Goal: Task Accomplishment & Management: Use online tool/utility

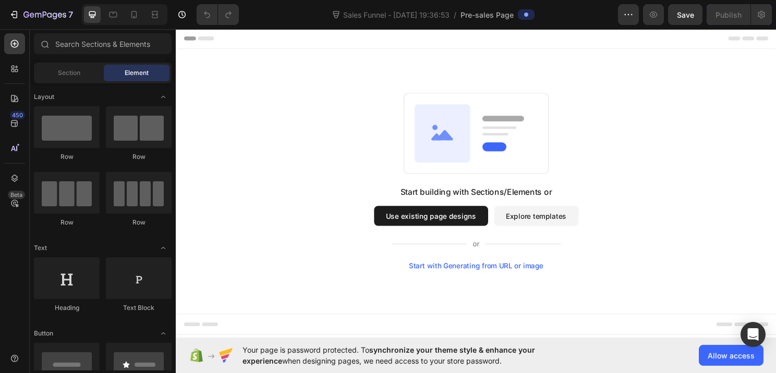
click at [484, 231] on button "Use existing page designs" at bounding box center [441, 223] width 119 height 21
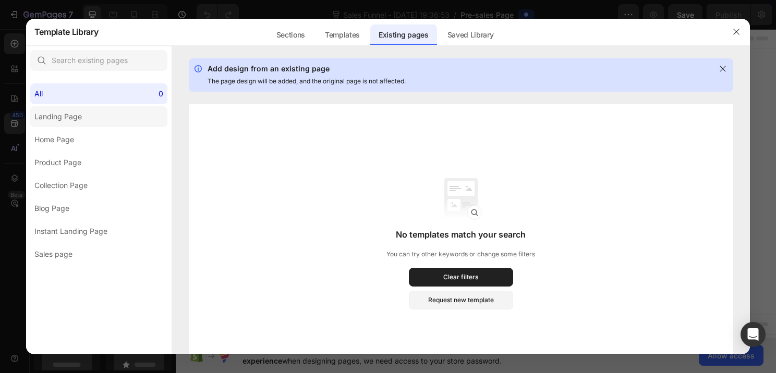
click at [137, 116] on label "Landing Page" at bounding box center [98, 116] width 137 height 21
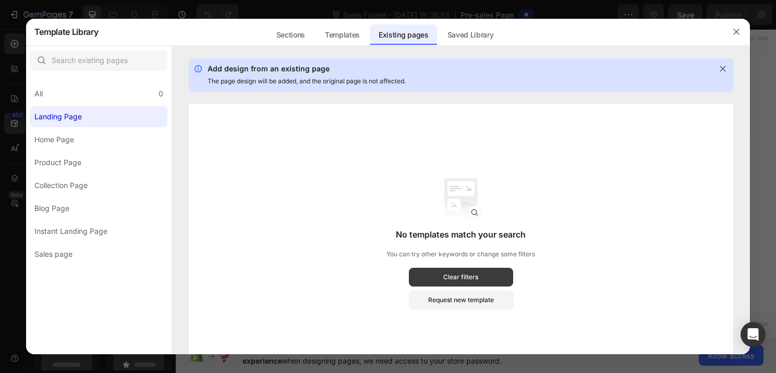
click at [470, 285] on button "Clear filters" at bounding box center [461, 277] width 104 height 19
click at [471, 281] on div "Clear filters" at bounding box center [460, 277] width 35 height 9
click at [83, 143] on label "Home Page" at bounding box center [98, 139] width 137 height 21
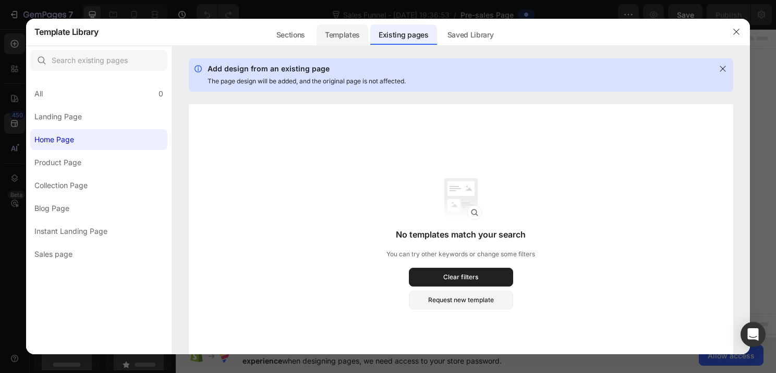
click at [348, 37] on div "Templates" at bounding box center [342, 34] width 52 height 21
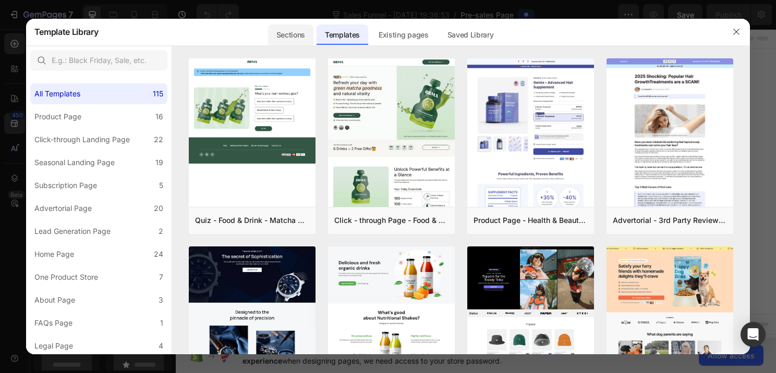
click at [299, 31] on div "Sections" at bounding box center [290, 34] width 45 height 21
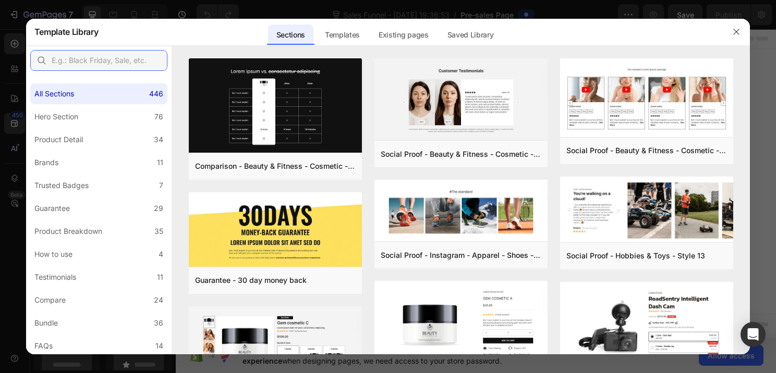
click at [106, 62] on input "text" at bounding box center [98, 60] width 137 height 21
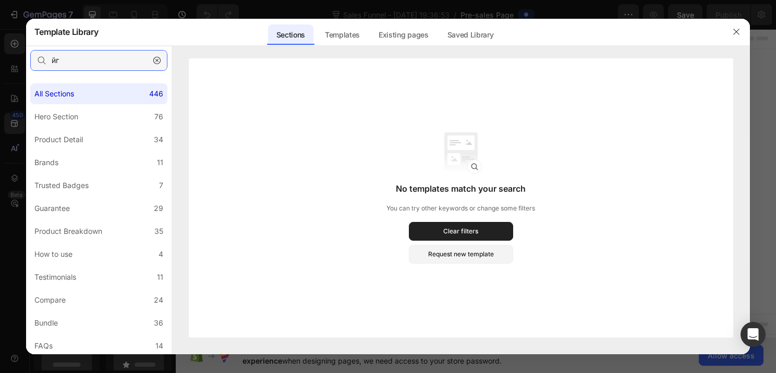
type input "[PERSON_NAME]"
type input "quiz"
click at [323, 30] on div "Templates" at bounding box center [342, 34] width 52 height 21
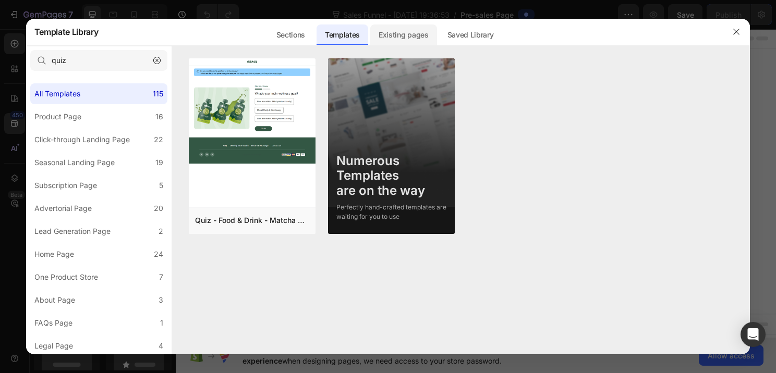
click at [394, 28] on div "Existing pages" at bounding box center [403, 34] width 67 height 21
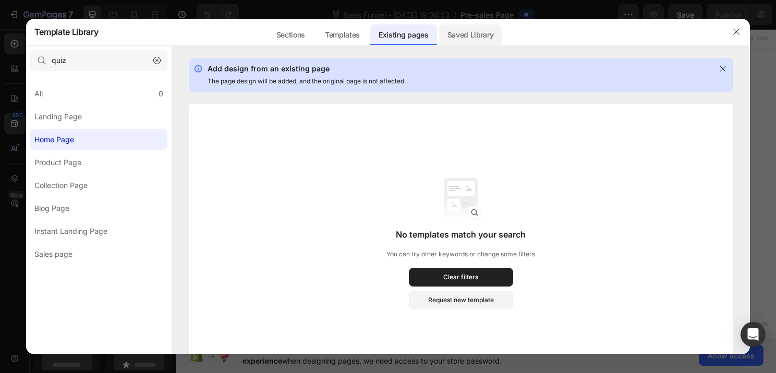
click at [456, 25] on div "Saved Library" at bounding box center [470, 34] width 63 height 21
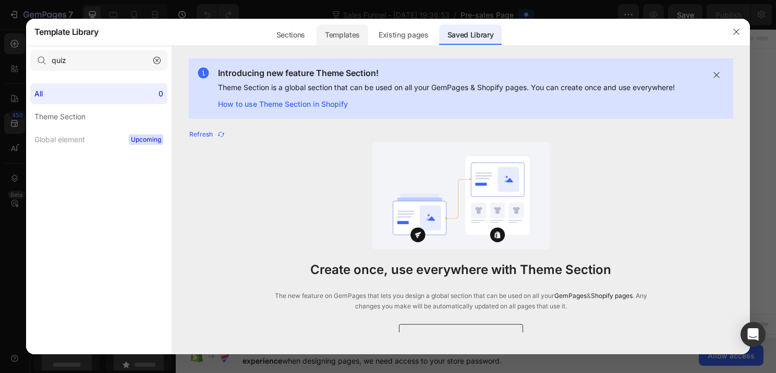
click at [340, 38] on div "Templates" at bounding box center [342, 34] width 52 height 21
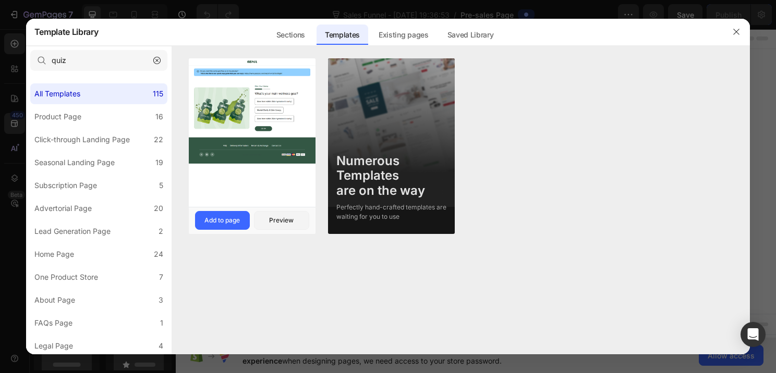
click at [267, 150] on img at bounding box center [252, 110] width 127 height 105
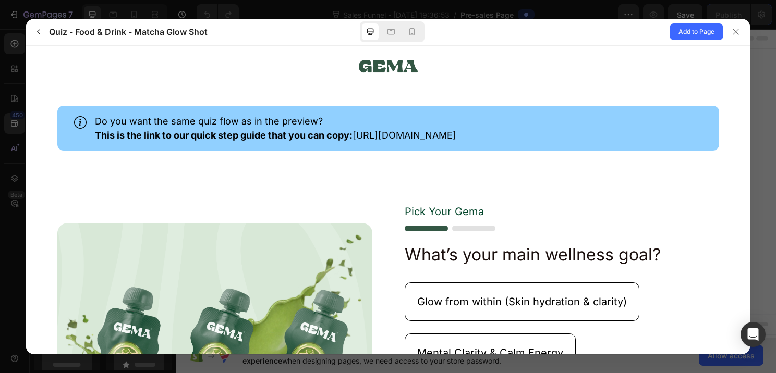
scroll to position [142, 0]
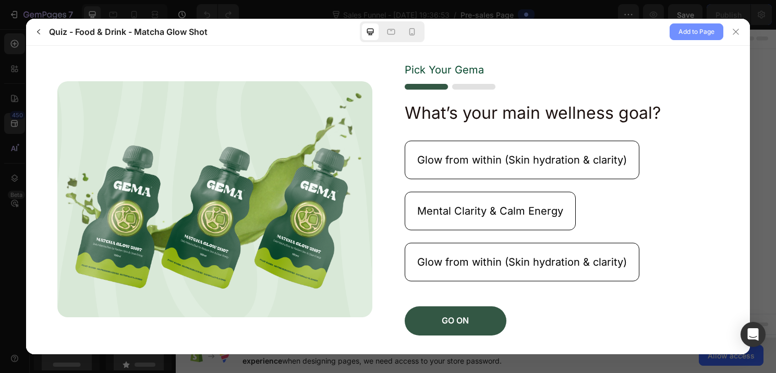
click at [694, 29] on span "Add to Page" at bounding box center [696, 32] width 36 height 13
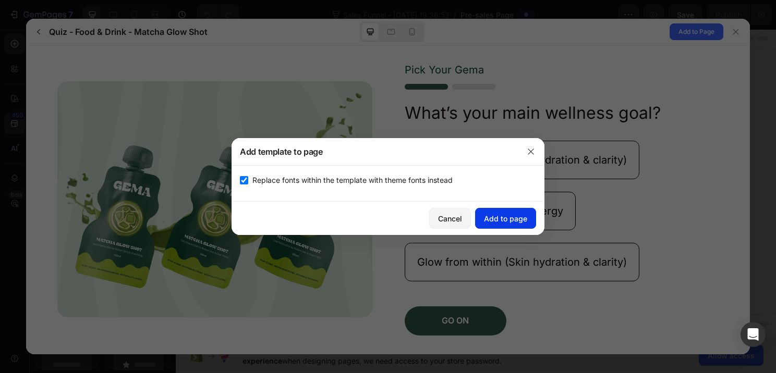
click at [499, 213] on div "Add to page" at bounding box center [505, 218] width 43 height 11
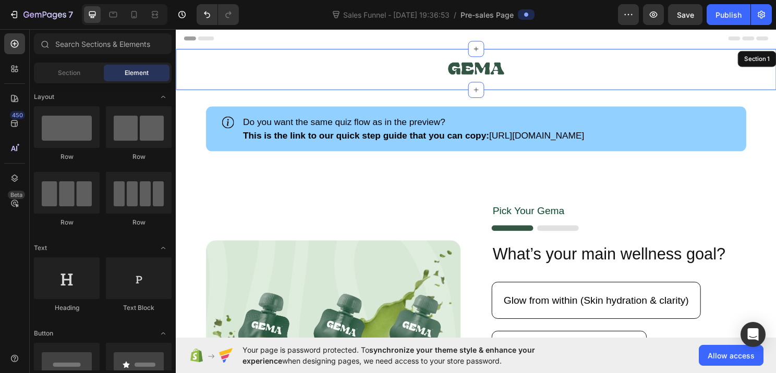
scroll to position [21, 0]
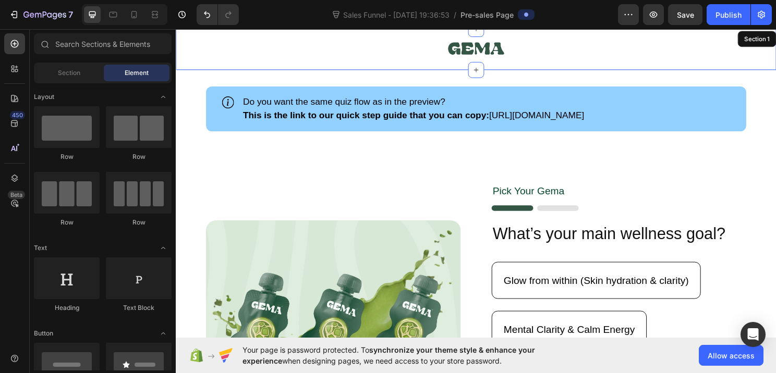
click at [513, 220] on div "Pick Your [PERSON_NAME] Text Block Image What’s your main wellness goal? Headin…" at bounding box center [637, 328] width 265 height 277
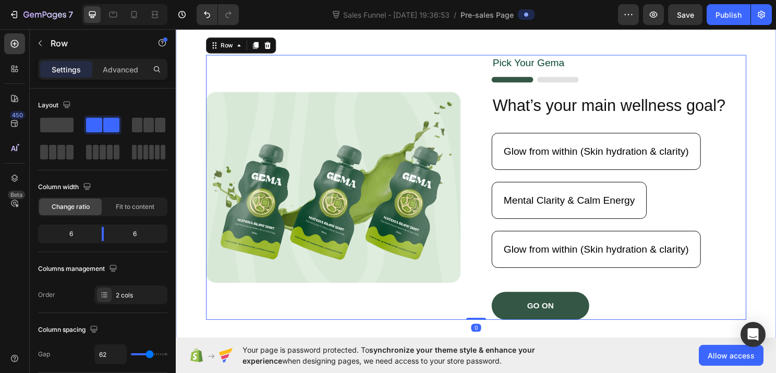
scroll to position [0, 0]
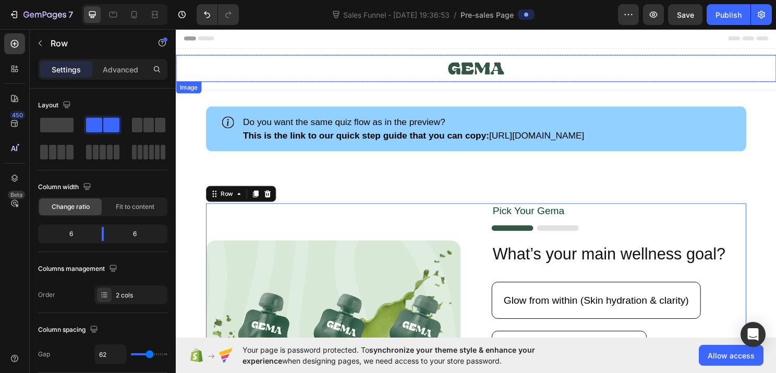
click at [549, 75] on link at bounding box center [489, 70] width 626 height 28
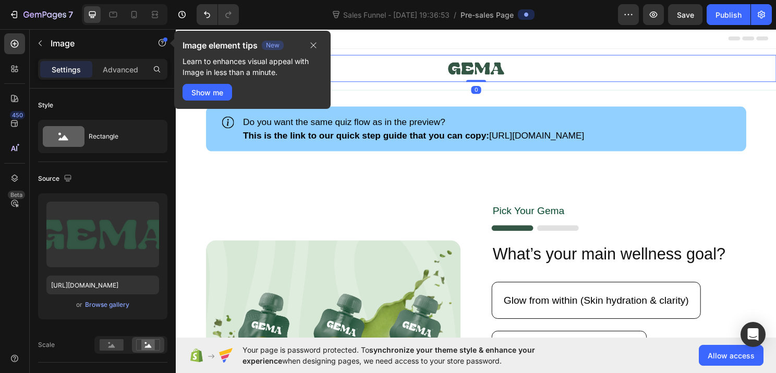
click at [518, 68] on link at bounding box center [489, 70] width 626 height 28
click at [510, 69] on img at bounding box center [488, 70] width 59 height 28
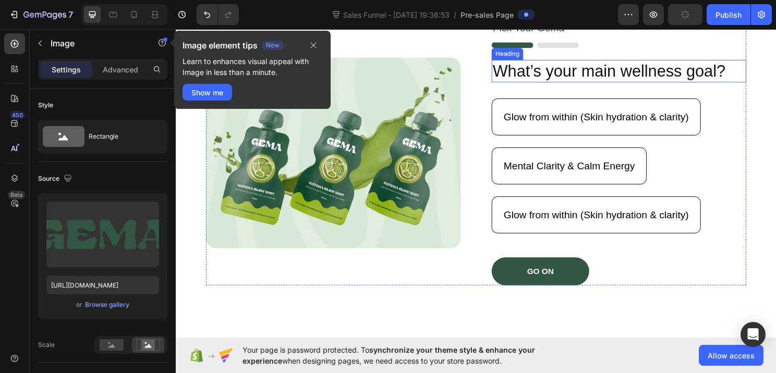
type input "[URL][DOMAIN_NAME]"
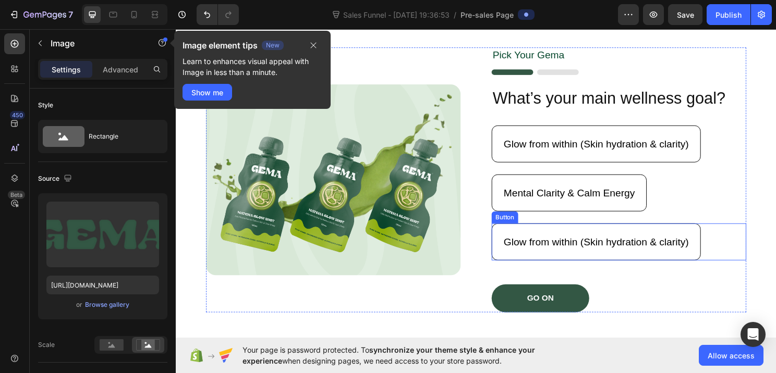
scroll to position [165, 0]
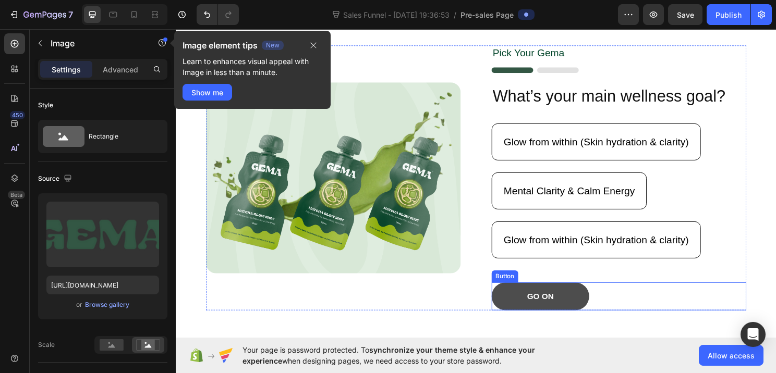
click at [557, 315] on button "GO ON" at bounding box center [556, 307] width 102 height 29
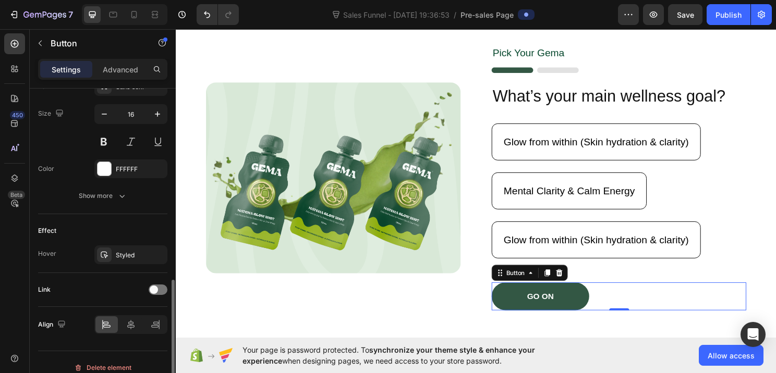
scroll to position [432, 0]
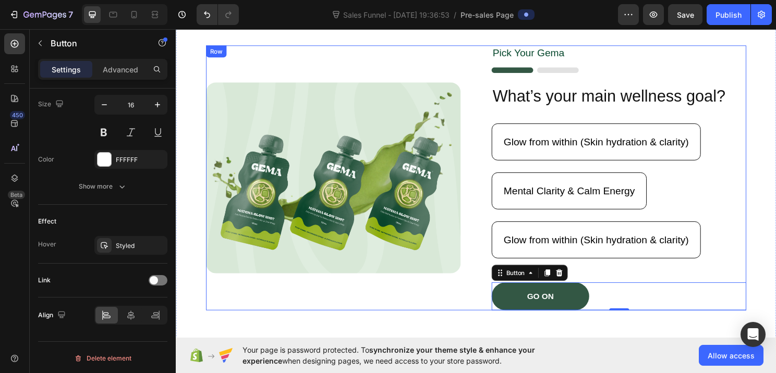
click at [324, 309] on div "Image" at bounding box center [339, 184] width 265 height 277
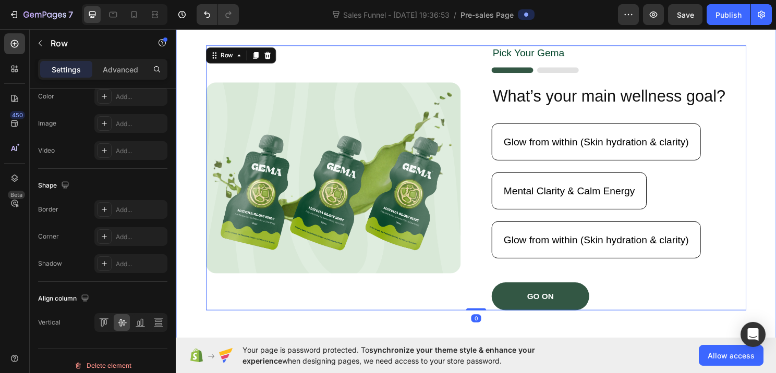
scroll to position [0, 0]
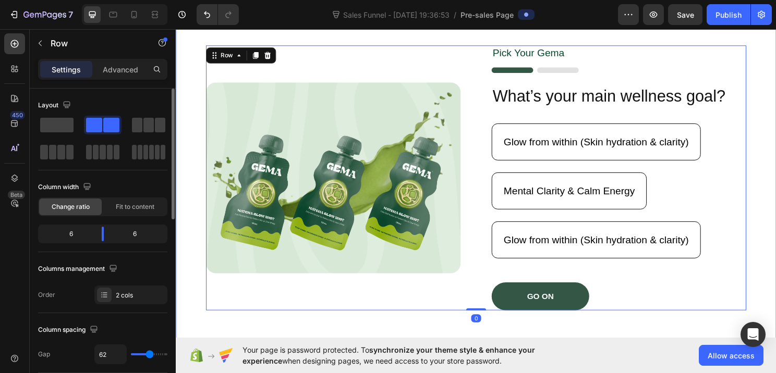
click at [353, 331] on div "Image Pick Your [PERSON_NAME] Text Block Image What’s your main wellness goal? …" at bounding box center [489, 184] width 626 height 352
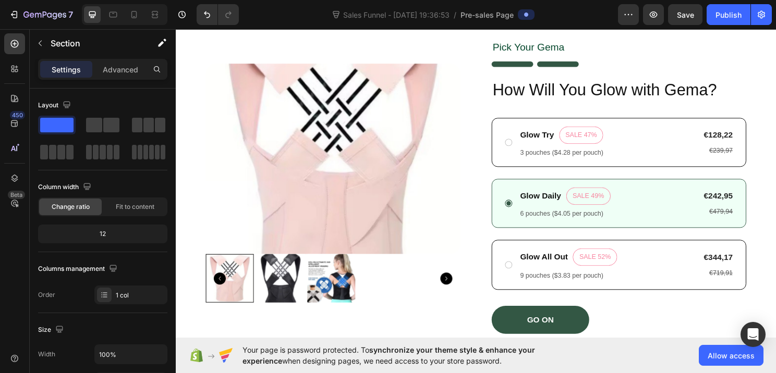
scroll to position [493, 0]
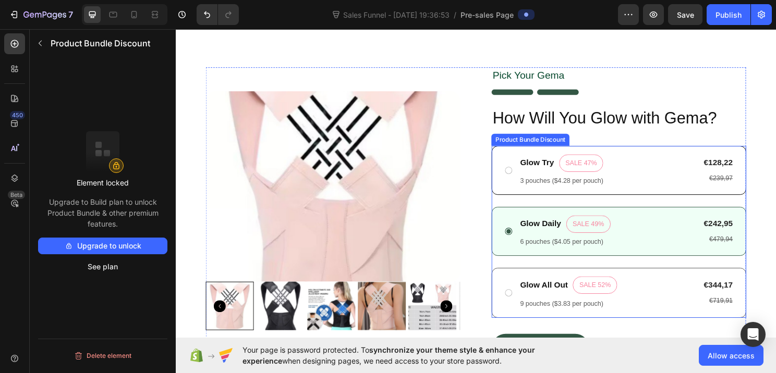
click at [582, 278] on div "Glow All Out Text Block SALE 52% Product Badge Row 9 pouches ($3.83 per pouch) …" at bounding box center [637, 304] width 265 height 52
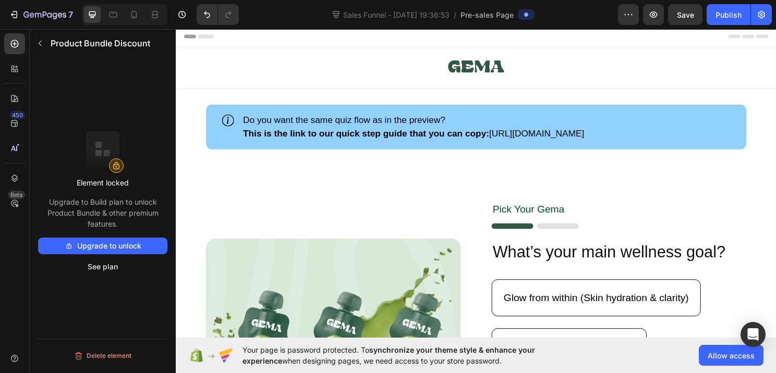
scroll to position [0, 0]
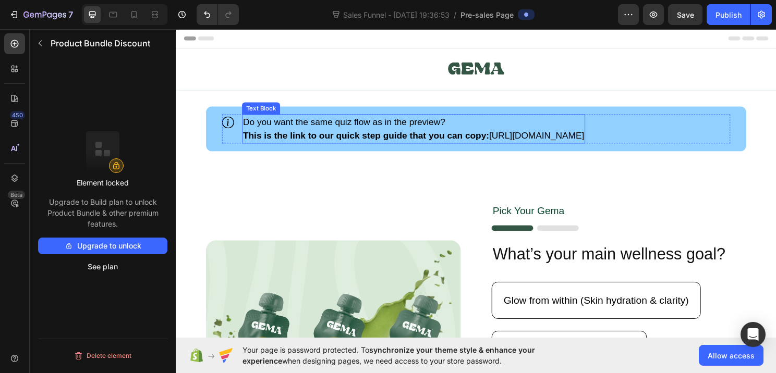
click at [536, 139] on p "This is the link to our quick [PERSON_NAME] that you can copy: [URL][DOMAIN_NAM…" at bounding box center [423, 140] width 355 height 14
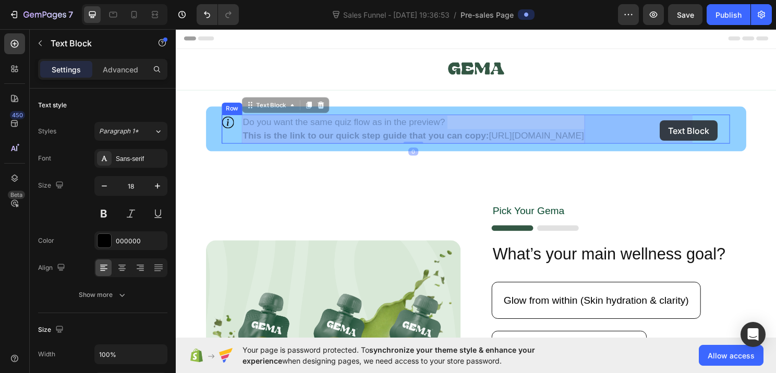
drag, startPoint x: 584, startPoint y: 141, endPoint x: 681, endPoint y: 124, distance: 98.5
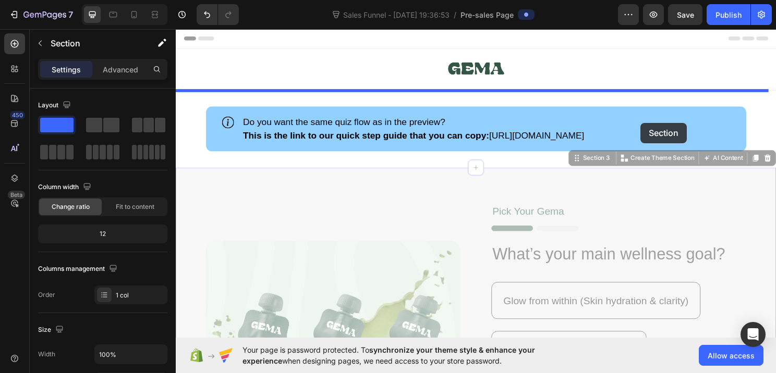
drag, startPoint x: 680, startPoint y: 176, endPoint x: 656, endPoint y: 128, distance: 53.6
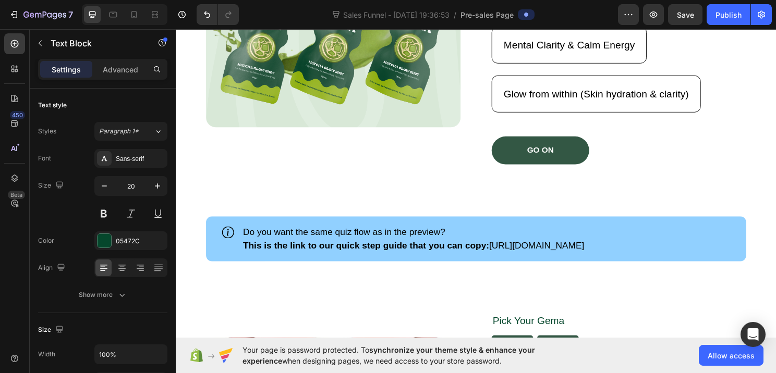
scroll to position [239, 0]
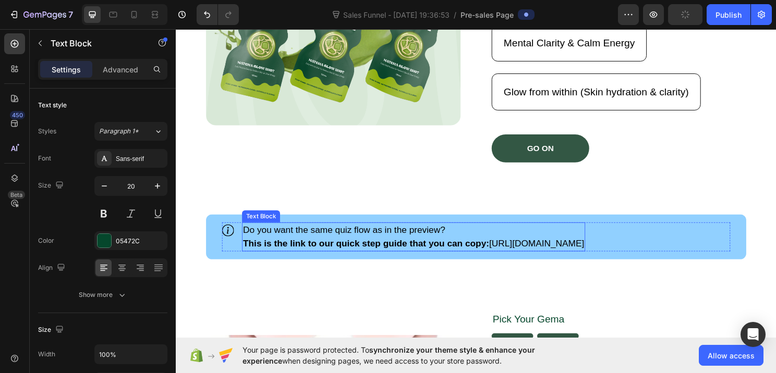
click at [506, 253] on p "This is the link to our quick [PERSON_NAME] that you can copy: [URL][DOMAIN_NAM…" at bounding box center [423, 253] width 355 height 14
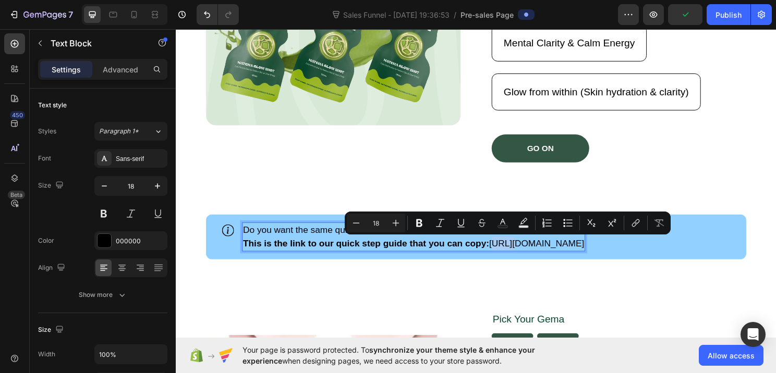
click at [506, 250] on p "This is the link to our quick [PERSON_NAME] that you can copy: [URL][DOMAIN_NAM…" at bounding box center [423, 253] width 355 height 14
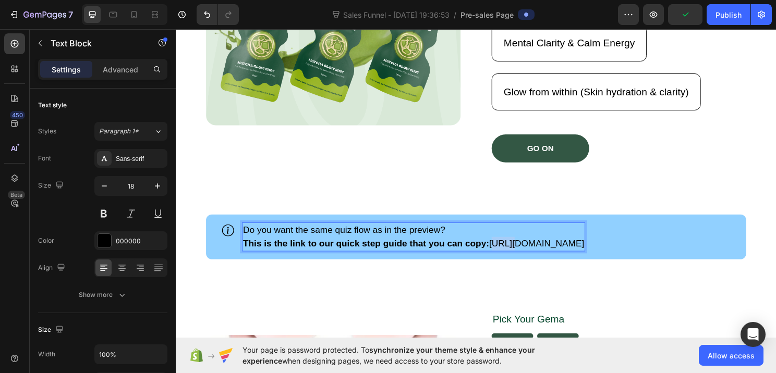
click at [506, 250] on p "This is the link to our quick [PERSON_NAME] that you can copy: [URL][DOMAIN_NAM…" at bounding box center [423, 253] width 355 height 14
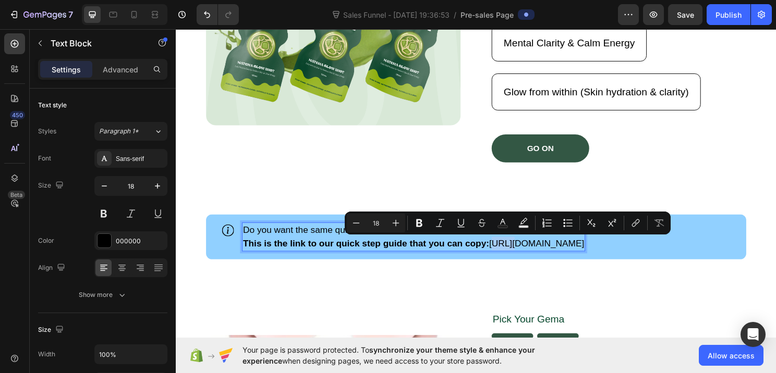
click at [506, 250] on p "This is the link to our quick [PERSON_NAME] that you can copy: [URL][DOMAIN_NAM…" at bounding box center [423, 253] width 355 height 14
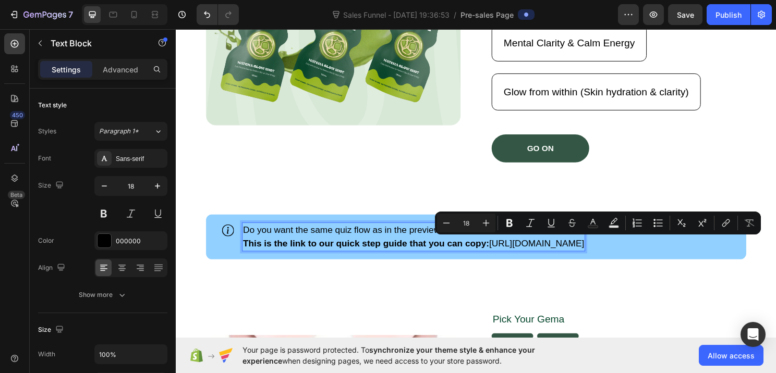
drag, startPoint x: 506, startPoint y: 251, endPoint x: 712, endPoint y: 249, distance: 206.4
click at [601, 249] on p "This is the link to our quick [PERSON_NAME] that you can copy: [URL][DOMAIN_NAM…" at bounding box center [423, 253] width 355 height 14
click at [581, 253] on p "This is the link to our quick [PERSON_NAME] that you can copy: [URL][DOMAIN_NAM…" at bounding box center [423, 253] width 355 height 14
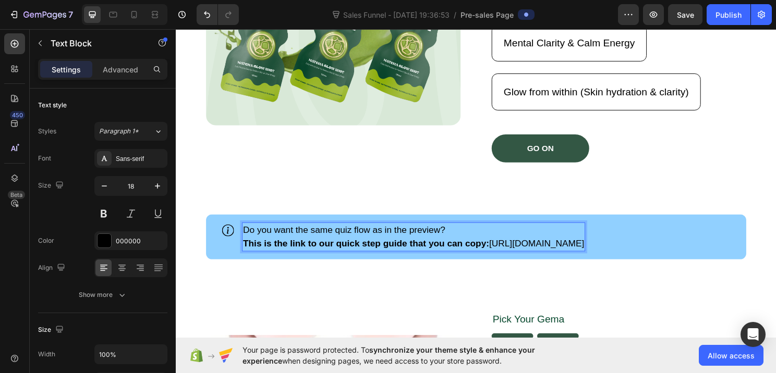
click at [581, 253] on p "This is the link to our quick [PERSON_NAME] that you can copy: [URL][DOMAIN_NAM…" at bounding box center [423, 253] width 355 height 14
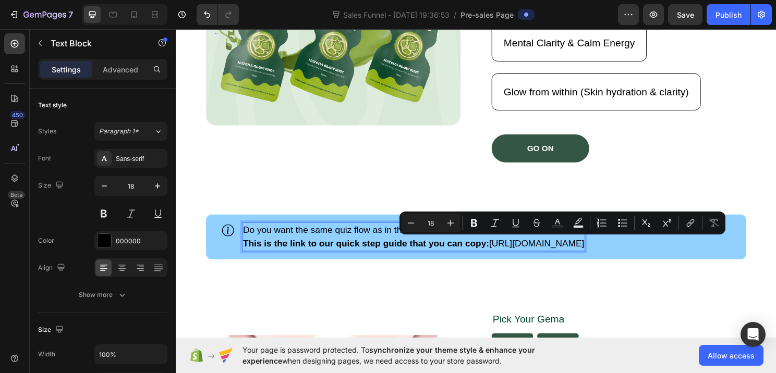
click at [581, 253] on p "This is the link to our quick [PERSON_NAME] that you can copy: [URL][DOMAIN_NAM…" at bounding box center [423, 253] width 355 height 14
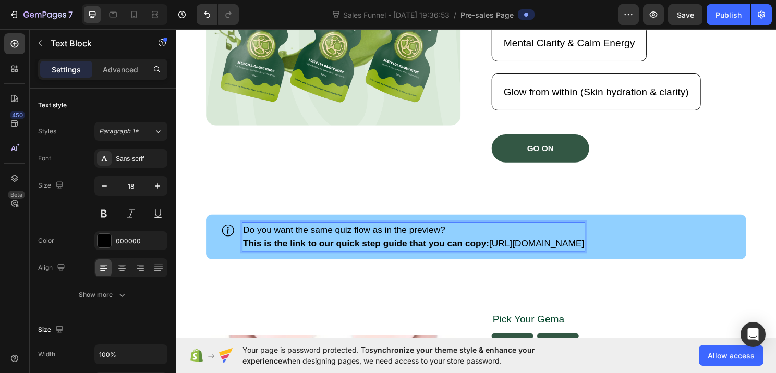
click at [581, 253] on p "This is the link to our quick [PERSON_NAME] that you can copy: [URL][DOMAIN_NAM…" at bounding box center [423, 253] width 355 height 14
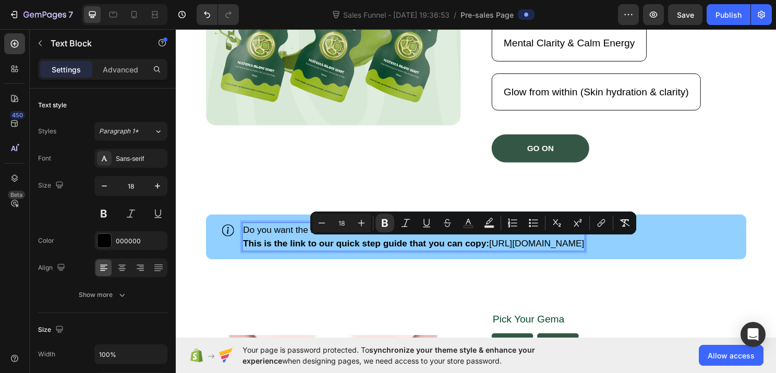
click at [581, 253] on p "This is the link to our quick [PERSON_NAME] that you can copy: [URL][DOMAIN_NAM…" at bounding box center [423, 253] width 355 height 14
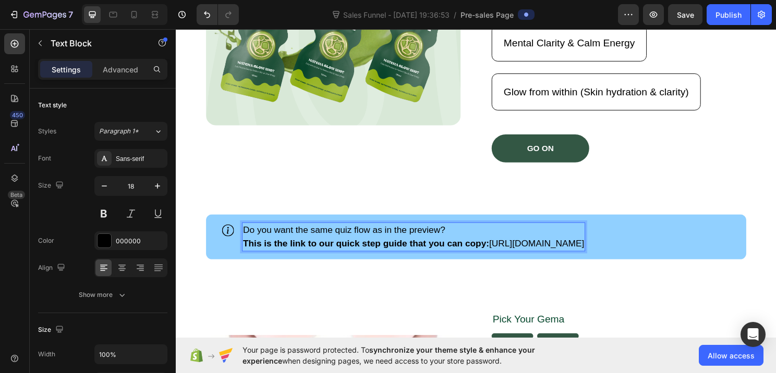
click at [581, 253] on p "This is the link to our quick [PERSON_NAME] that you can copy: [URL][DOMAIN_NAM…" at bounding box center [423, 253] width 355 height 14
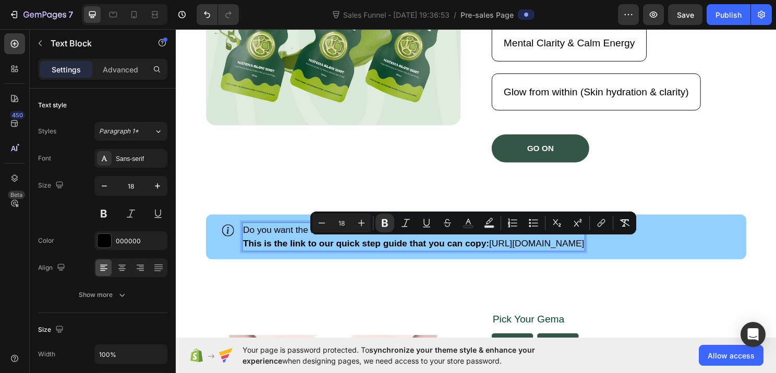
click at [506, 252] on p "This is the link to our quick [PERSON_NAME] that you can copy: [URL][DOMAIN_NAM…" at bounding box center [423, 253] width 355 height 14
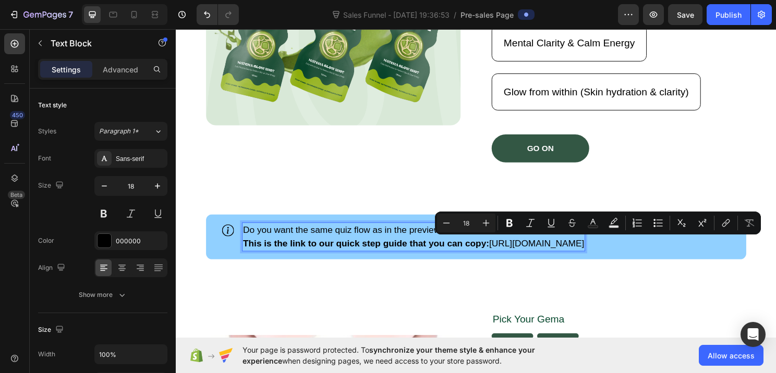
click at [506, 252] on p "This is the link to our quick [PERSON_NAME] that you can copy: [URL][DOMAIN_NAM…" at bounding box center [423, 253] width 355 height 14
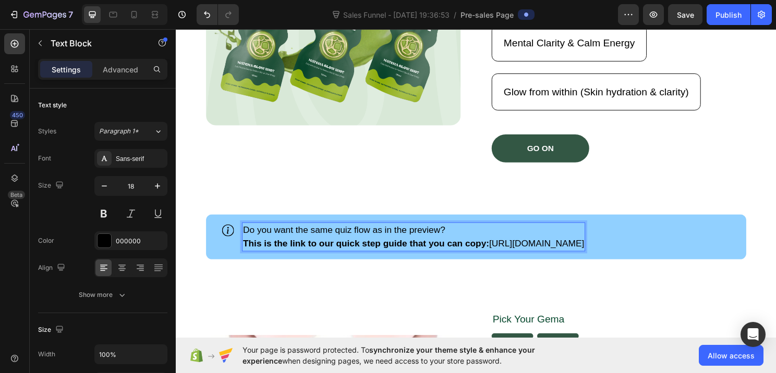
drag, startPoint x: 506, startPoint y: 252, endPoint x: 714, endPoint y: 250, distance: 207.5
click at [602, 250] on div "Do you want the same quiz flow as in the preview? This is the link to our quick…" at bounding box center [423, 245] width 358 height 30
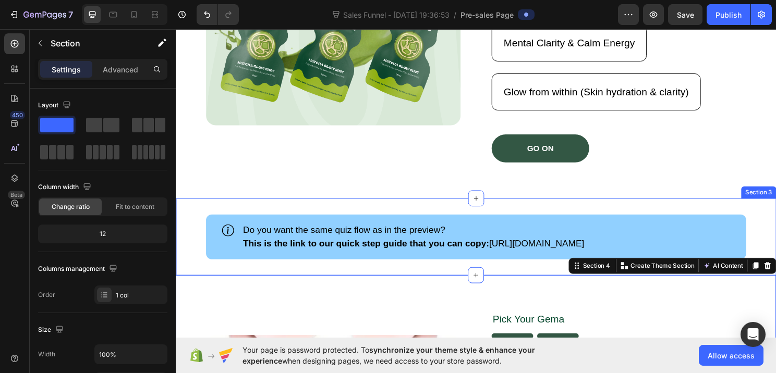
click at [555, 275] on div "Icon Do you want the same quiz flow as in the preview? This is the link to our …" at bounding box center [489, 245] width 626 height 80
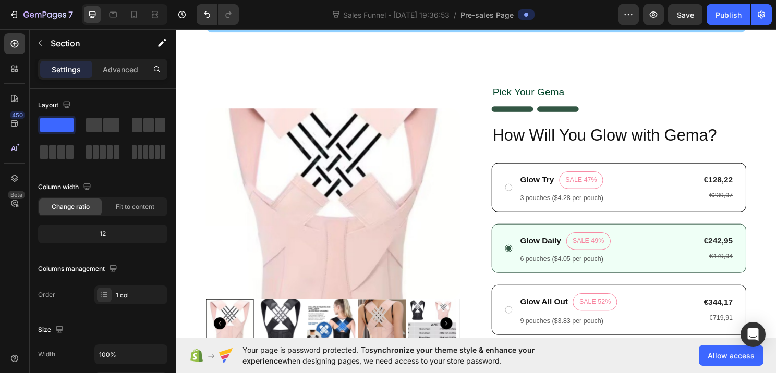
scroll to position [475, 0]
click at [533, 110] on img at bounding box center [550, 112] width 91 height 6
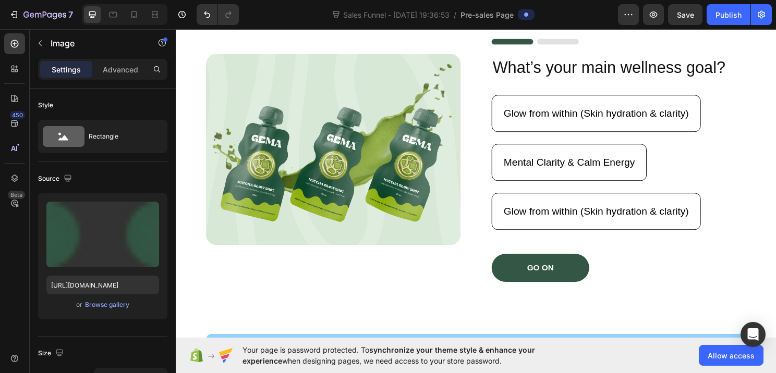
scroll to position [0, 0]
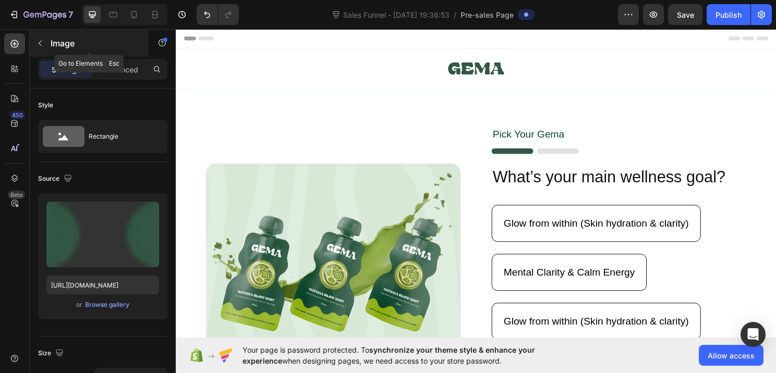
click at [44, 44] on button "button" at bounding box center [40, 43] width 17 height 17
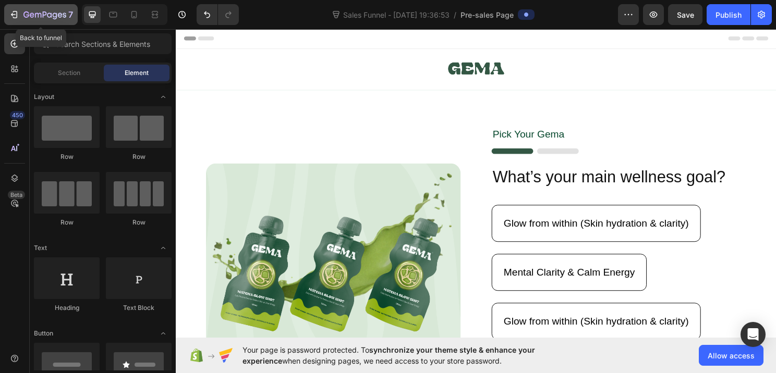
click at [6, 18] on button "7" at bounding box center [40, 14] width 73 height 21
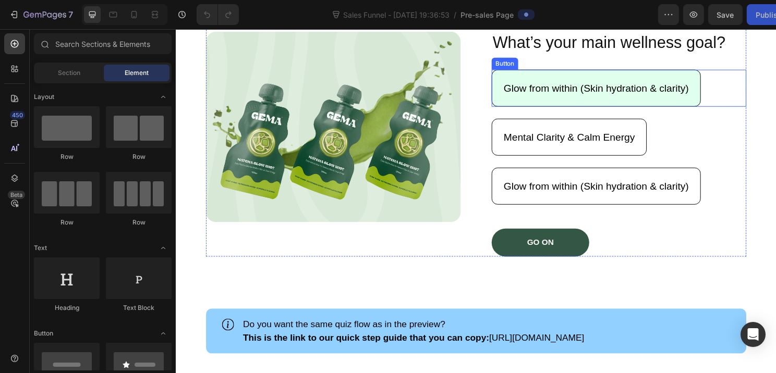
scroll to position [137, 0]
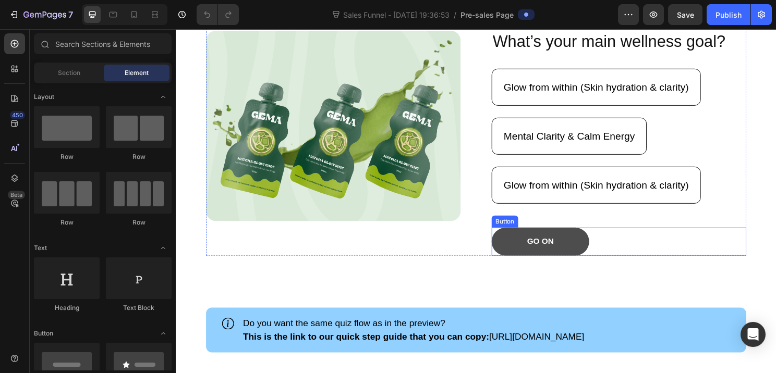
click at [530, 254] on button "GO ON" at bounding box center [556, 250] width 102 height 29
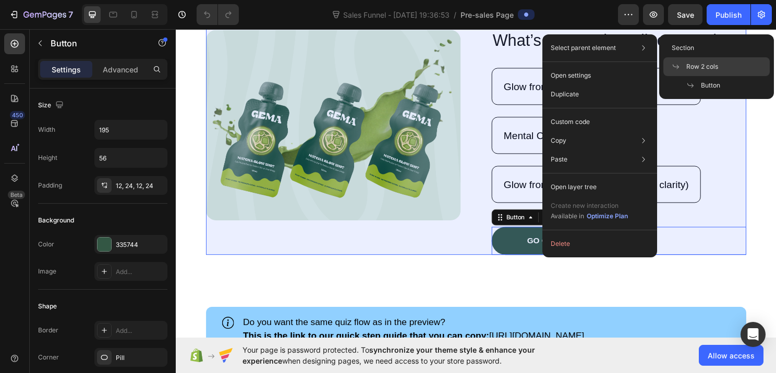
click at [673, 70] on icon at bounding box center [675, 67] width 8 height 8
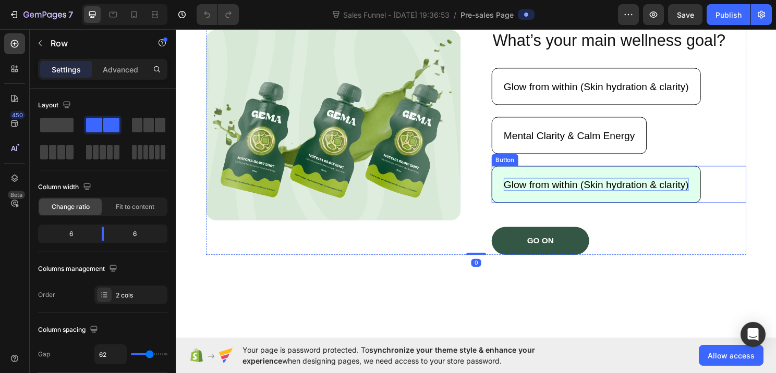
scroll to position [0, 0]
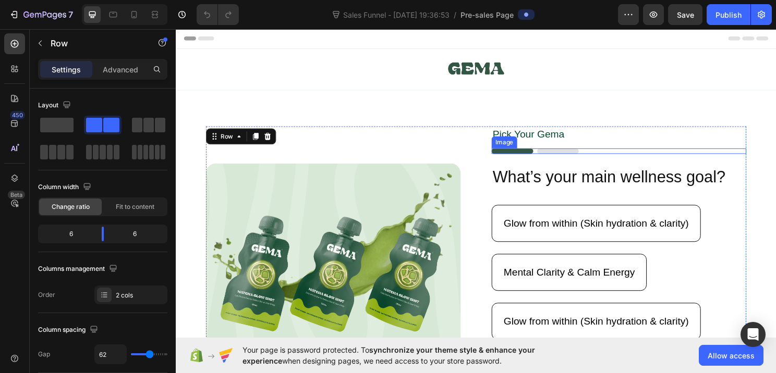
click at [573, 158] on img at bounding box center [550, 156] width 91 height 6
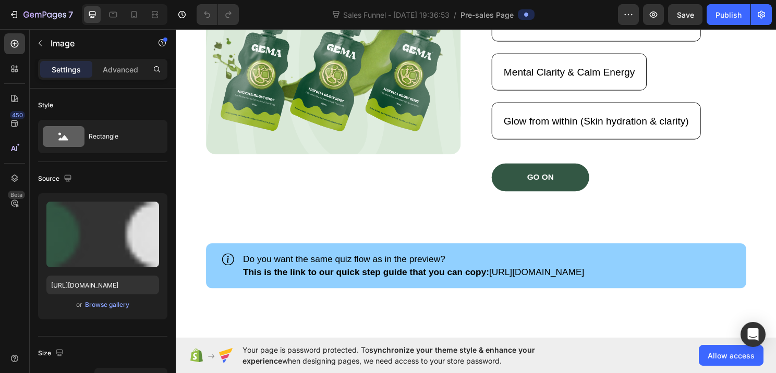
scroll to position [215, 0]
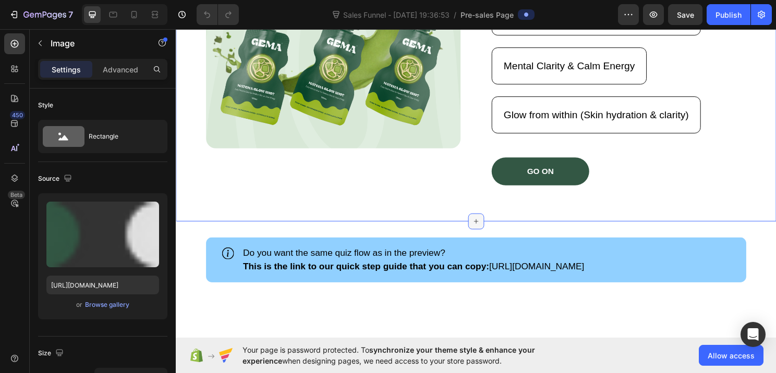
click at [486, 226] on icon at bounding box center [488, 229] width 8 height 8
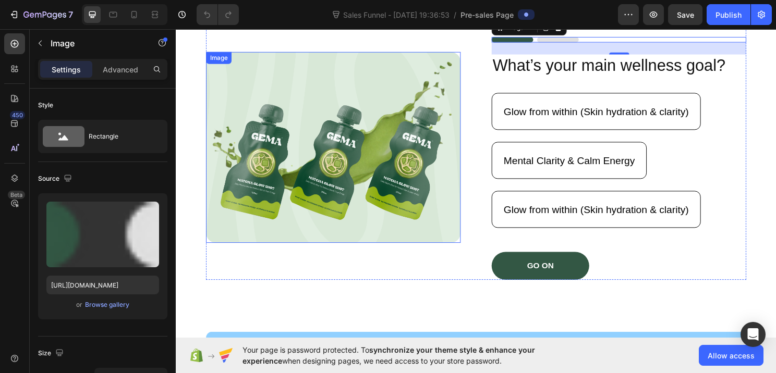
scroll to position [145, 0]
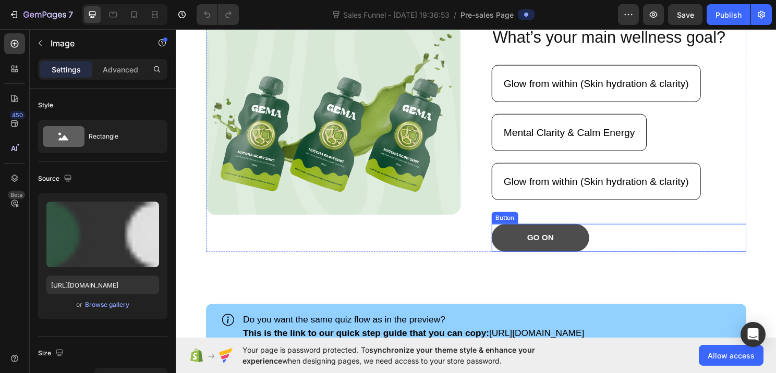
click at [531, 241] on button "GO ON" at bounding box center [556, 246] width 102 height 29
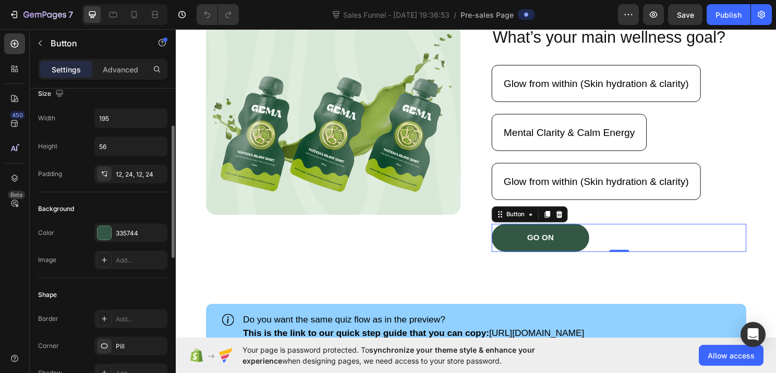
scroll to position [0, 0]
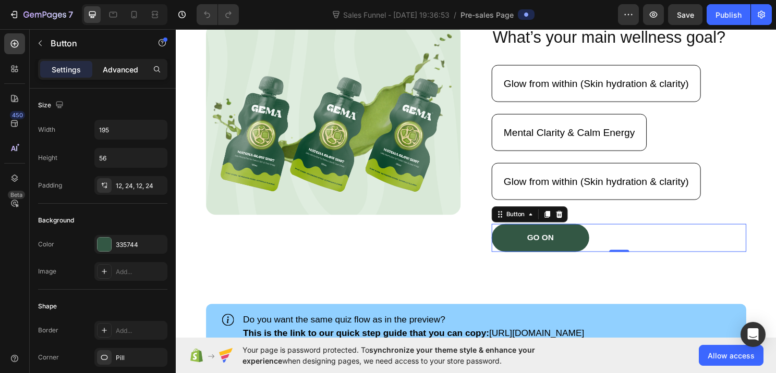
click at [117, 67] on p "Advanced" at bounding box center [120, 69] width 35 height 11
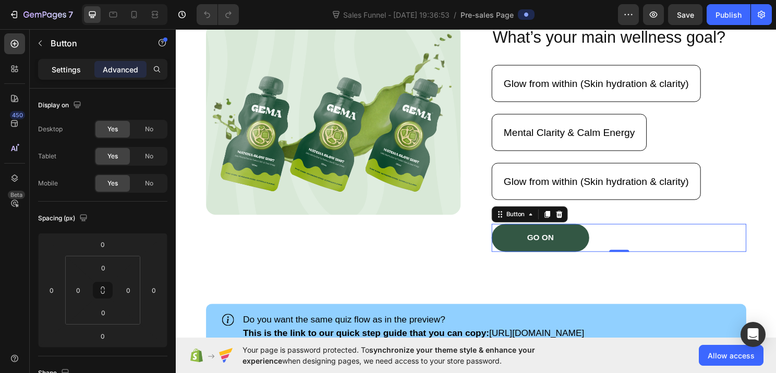
click at [78, 75] on div "Settings" at bounding box center [66, 69] width 52 height 17
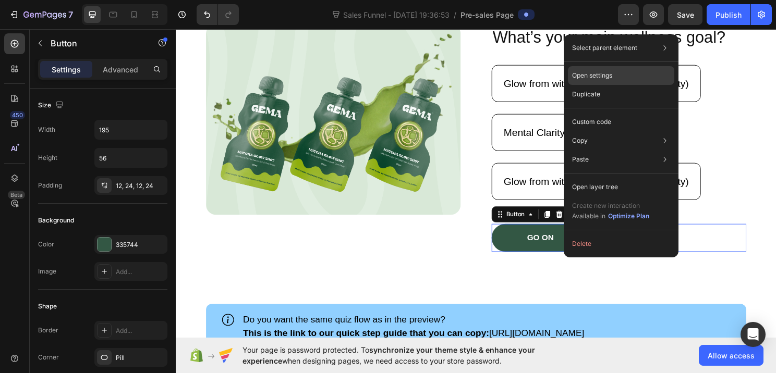
click at [611, 72] on p "Open settings" at bounding box center [592, 75] width 40 height 9
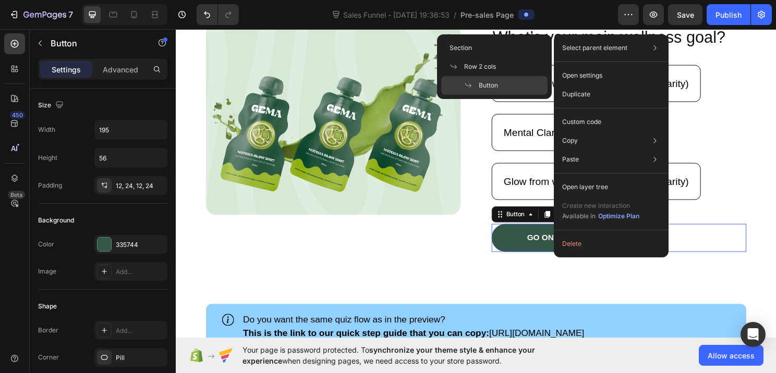
click at [608, 56] on div "Select parent element Section Row 2 cols Button" at bounding box center [611, 48] width 106 height 19
click at [508, 87] on div "Button" at bounding box center [494, 85] width 106 height 19
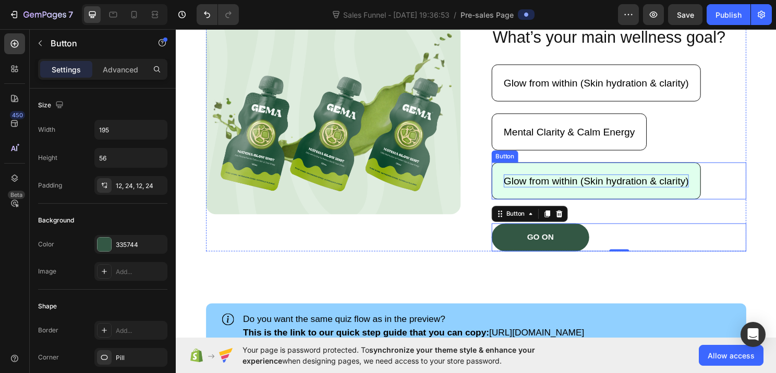
scroll to position [148, 0]
